Goal: Task Accomplishment & Management: Complete application form

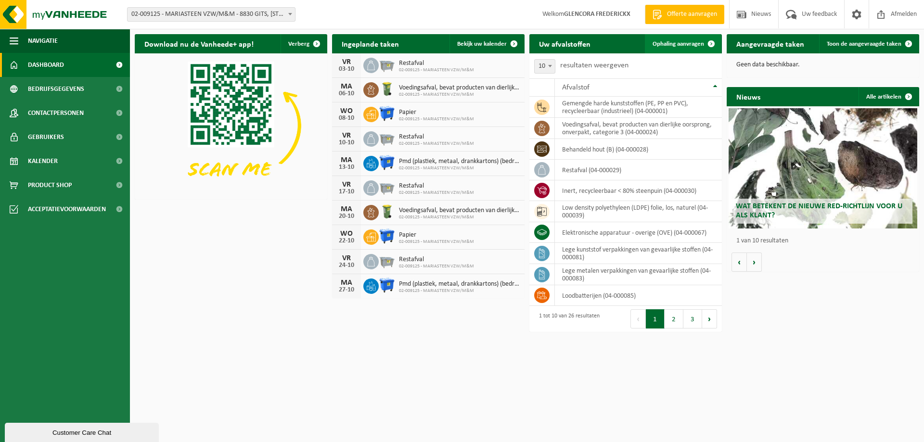
click at [677, 44] on span "Ophaling aanvragen" at bounding box center [678, 44] width 51 height 6
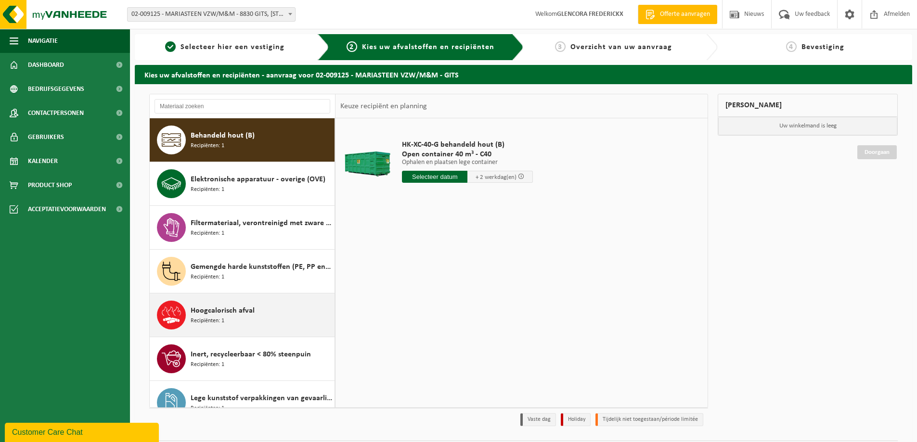
click at [219, 315] on span "Hoogcalorisch afval" at bounding box center [223, 311] width 64 height 12
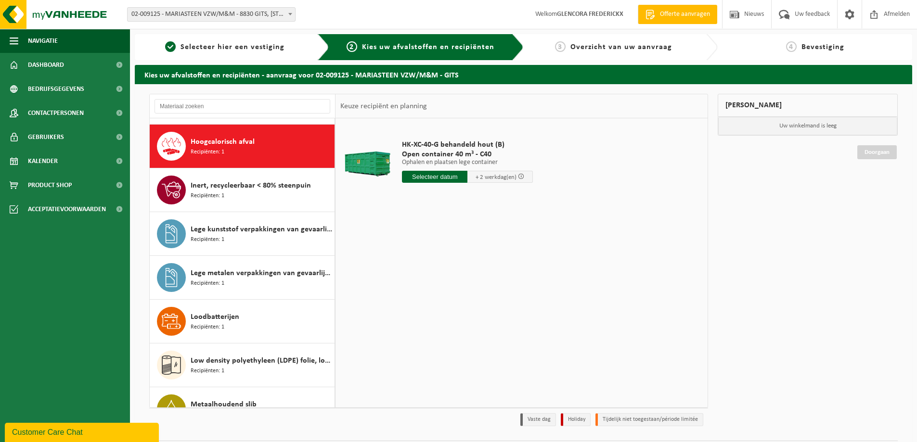
scroll to position [175, 0]
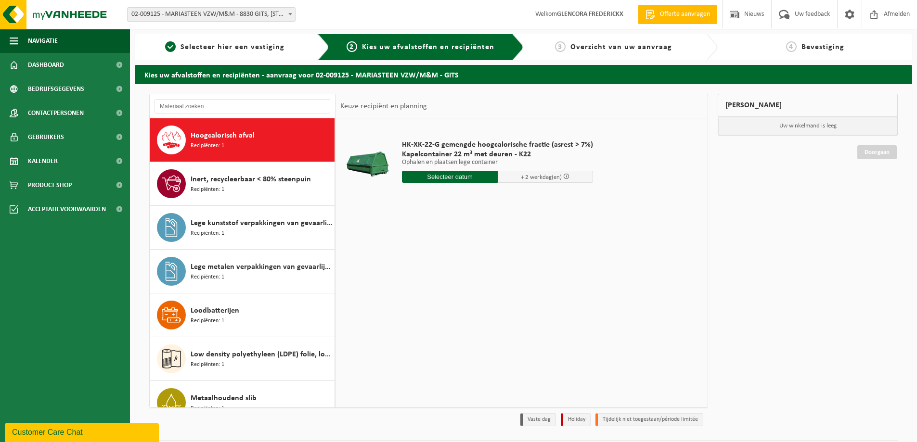
click at [447, 178] on input "text" at bounding box center [450, 177] width 96 height 12
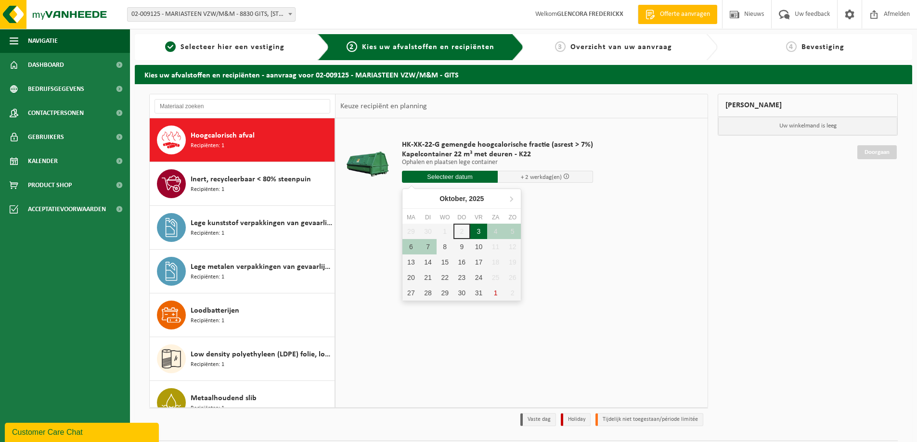
click at [479, 231] on div "3" at bounding box center [478, 231] width 17 height 15
type input "Van 2025-10-03"
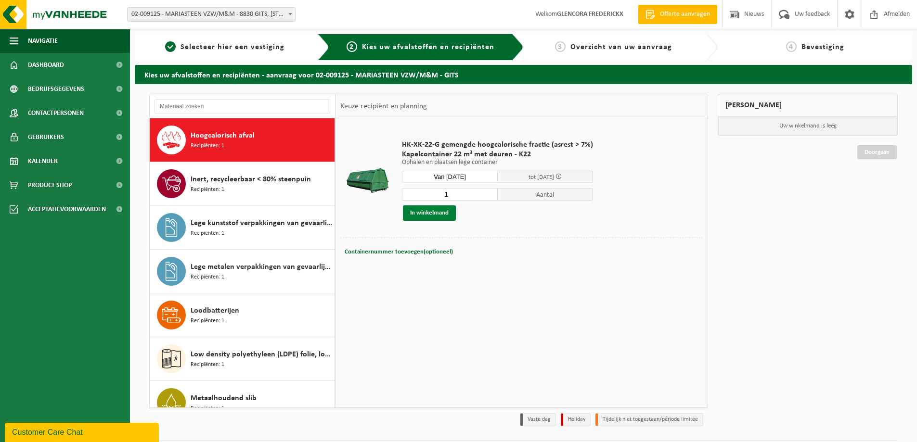
drag, startPoint x: 432, startPoint y: 215, endPoint x: 436, endPoint y: 210, distance: 6.1
click at [432, 214] on button "In winkelmand" at bounding box center [429, 212] width 53 height 15
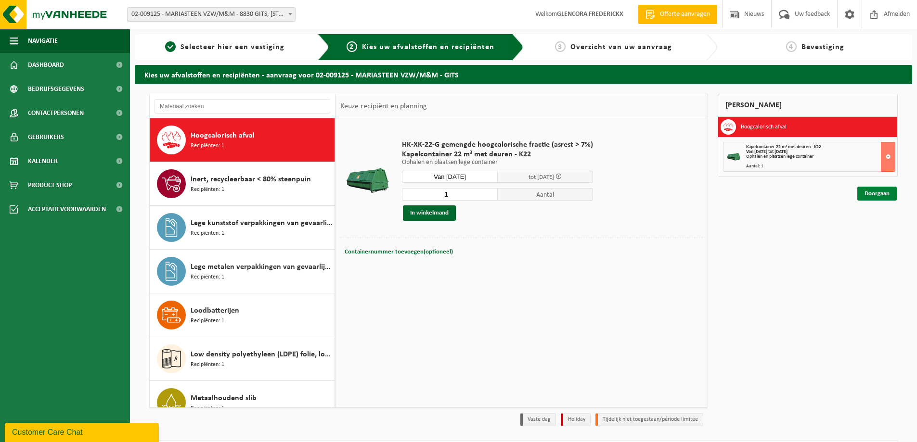
click at [880, 195] on link "Doorgaan" at bounding box center [876, 194] width 39 height 14
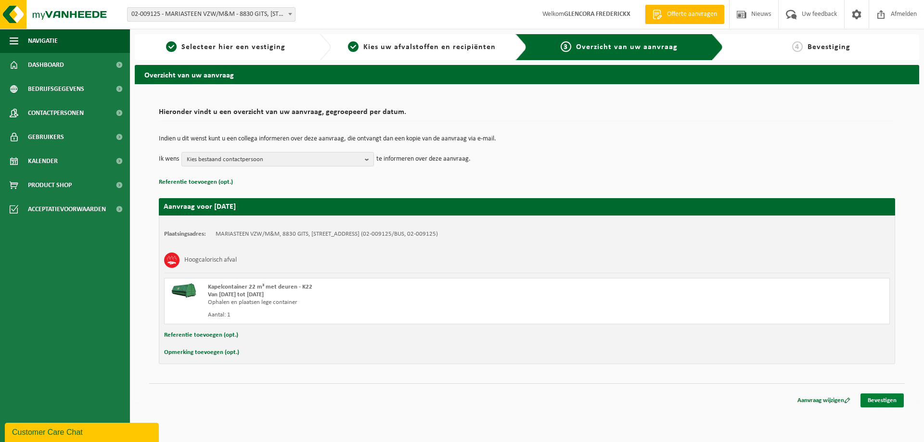
click at [884, 402] on link "Bevestigen" at bounding box center [881, 401] width 43 height 14
